Goal: Information Seeking & Learning: Learn about a topic

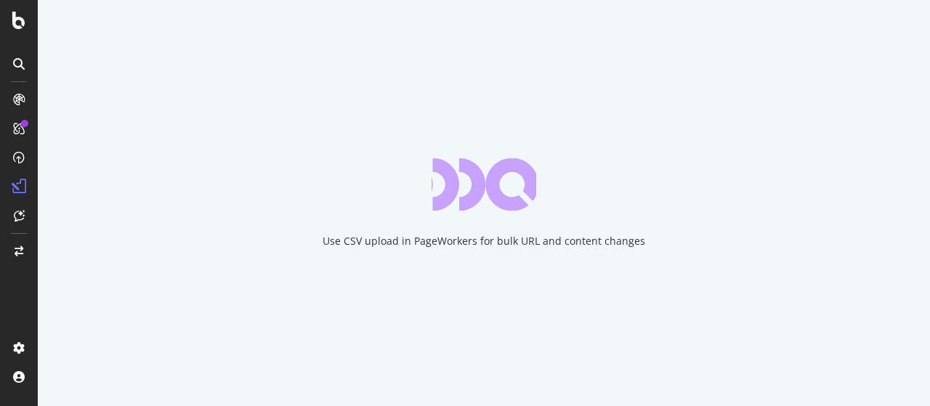
click at [23, 62] on icon at bounding box center [19, 64] width 12 height 12
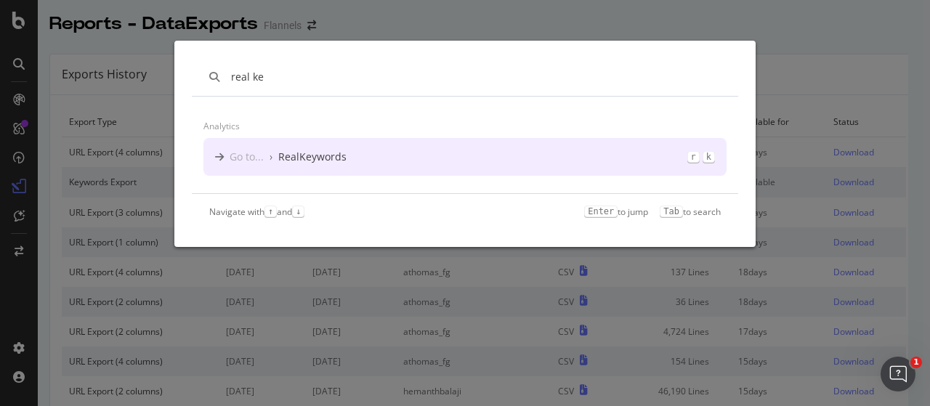
type input "real ke"
click at [308, 166] on div "Go to... › RealKeywords r k" at bounding box center [464, 157] width 523 height 38
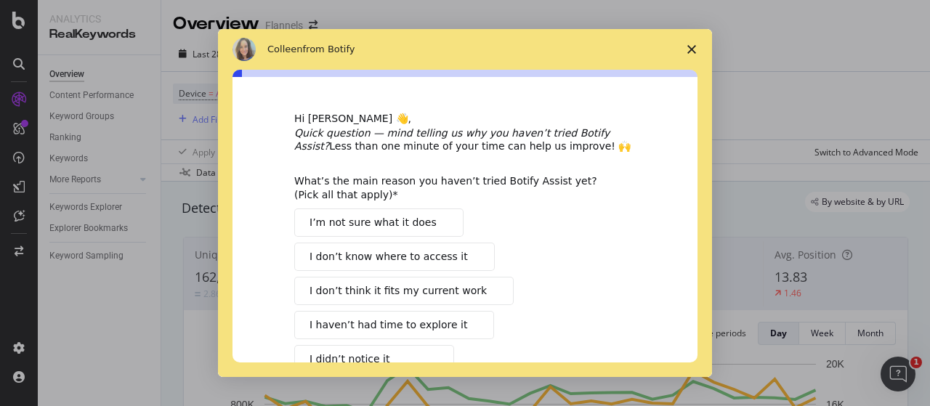
click at [696, 47] on span "Close survey" at bounding box center [691, 49] width 41 height 41
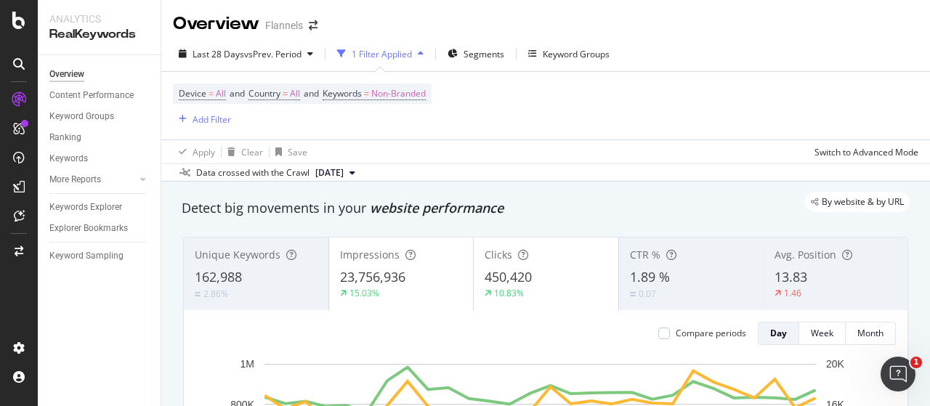
click at [344, 175] on span "[DATE]" at bounding box center [329, 172] width 28 height 13
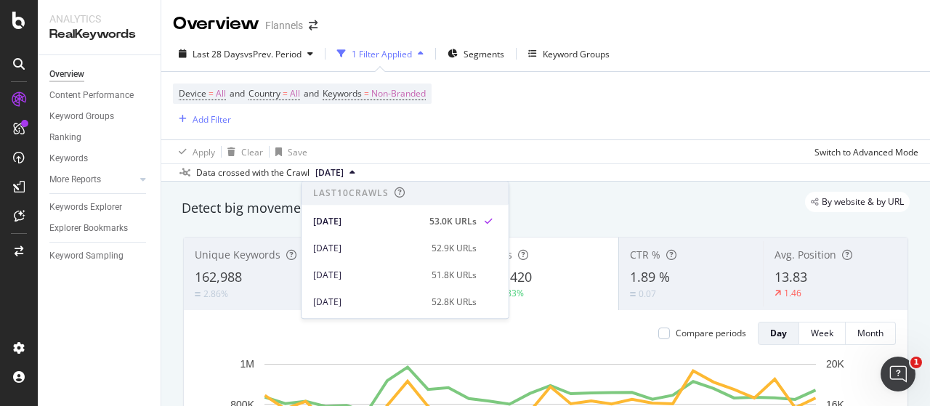
click at [647, 201] on div "By website & by URL" at bounding box center [538, 202] width 743 height 20
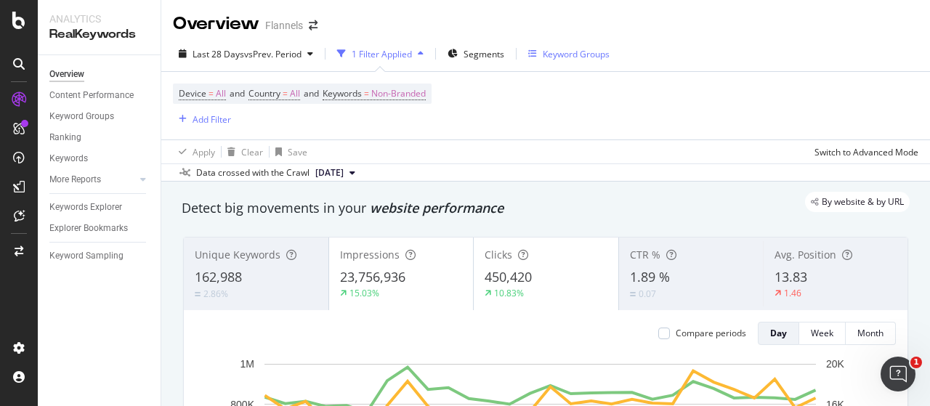
click at [544, 48] on div "Keyword Groups" at bounding box center [568, 54] width 81 height 12
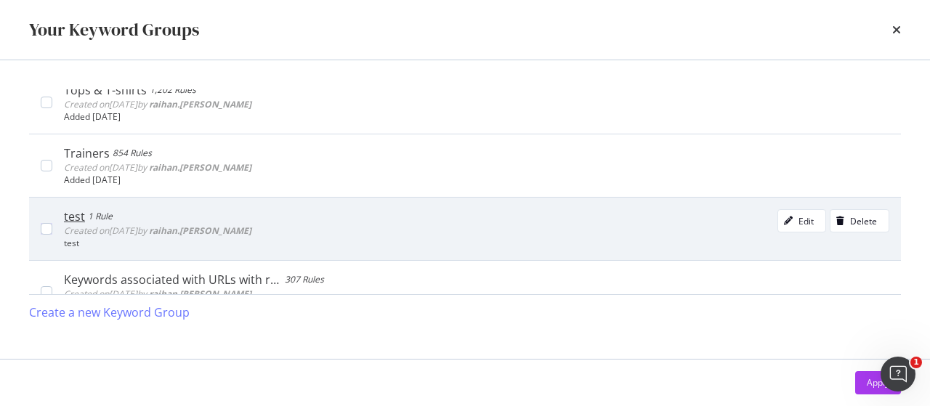
scroll to position [136, 0]
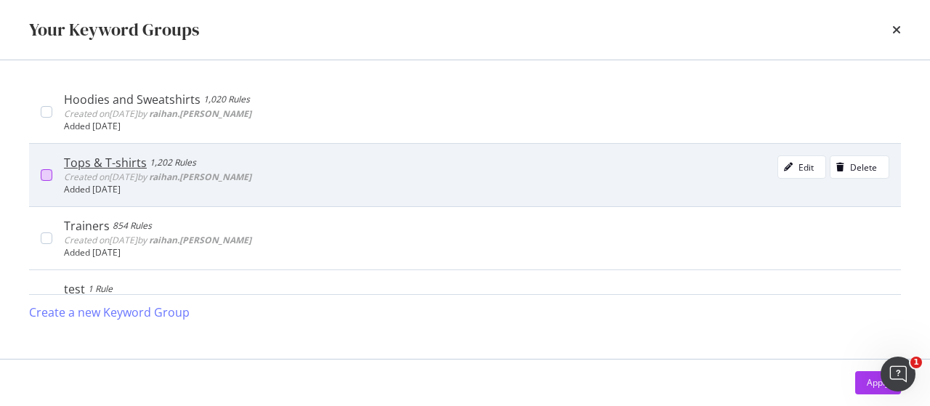
click at [41, 179] on div "modal" at bounding box center [47, 175] width 12 height 12
click at [122, 164] on div "Tops & T-shirts" at bounding box center [106, 163] width 85 height 15
click at [122, 164] on div "Tops & T-shirts" at bounding box center [105, 163] width 83 height 15
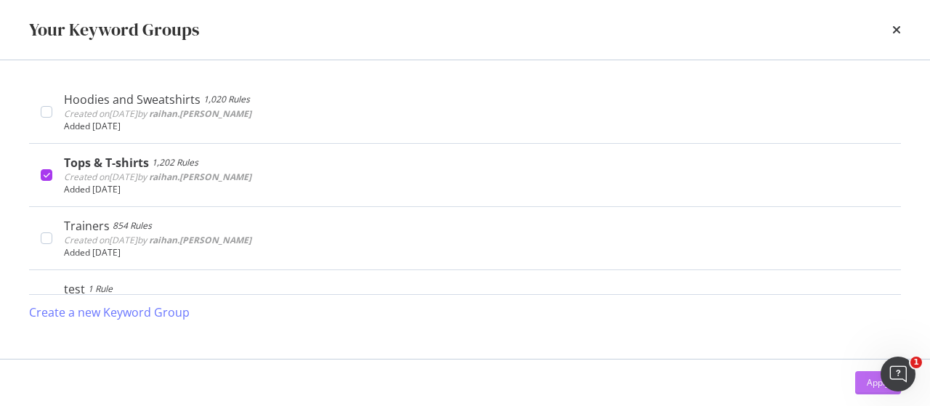
click at [855, 384] on button "Apply" at bounding box center [878, 382] width 46 height 23
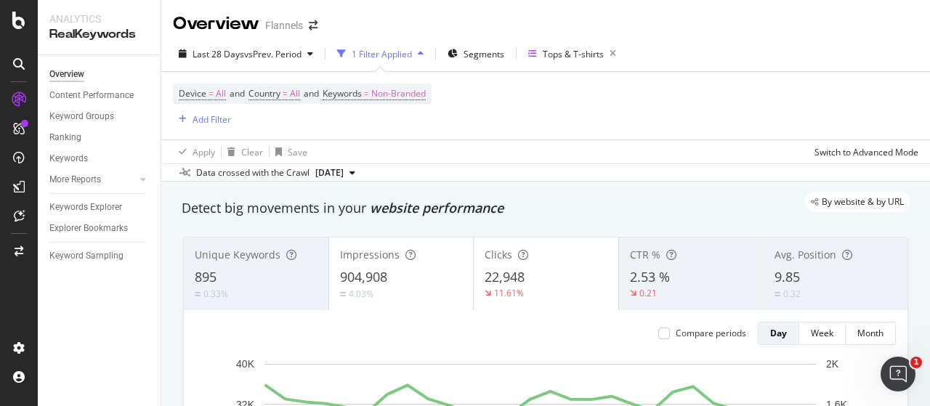
scroll to position [145, 0]
